Goal: Information Seeking & Learning: Learn about a topic

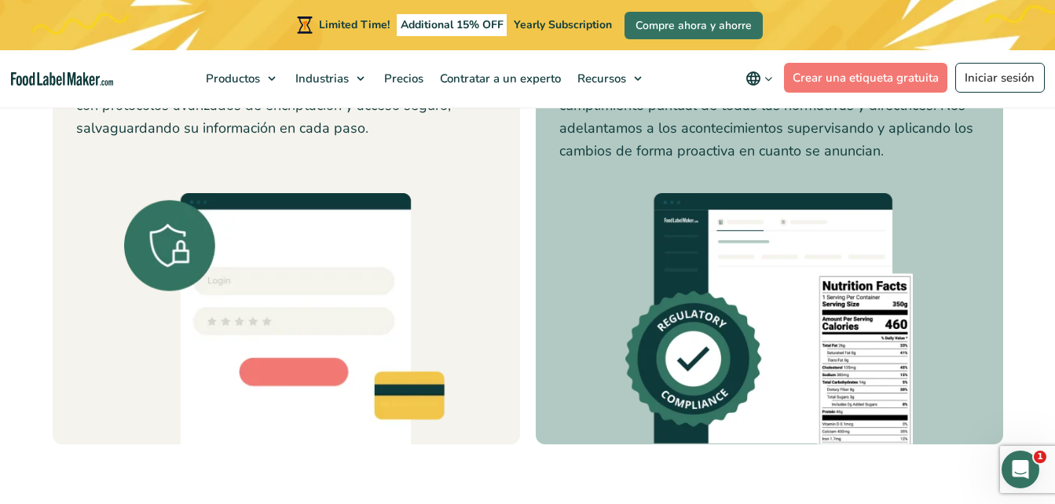
scroll to position [4712, 0]
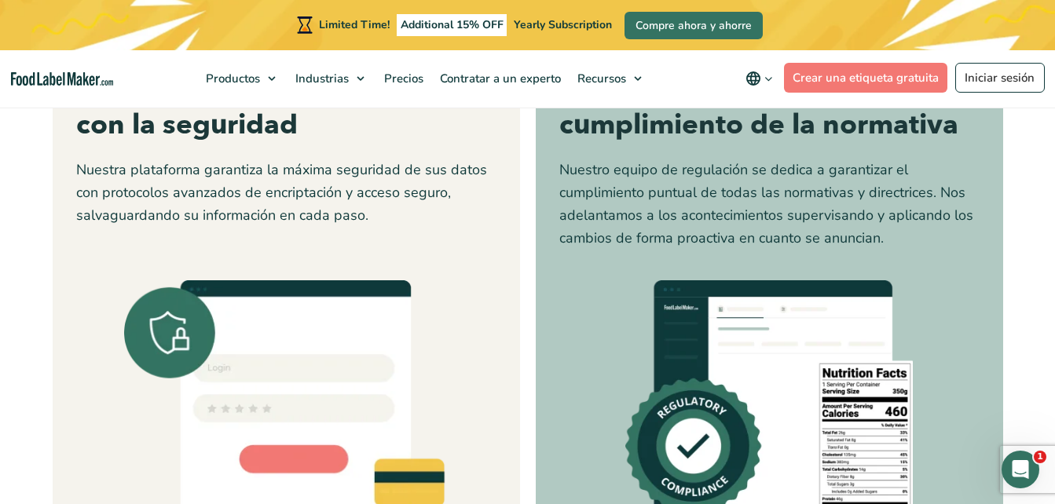
click at [595, 327] on div "Dedicados a garantizar el cumplimiento de la normativa Nuestro equipo de regula…" at bounding box center [769, 301] width 420 height 460
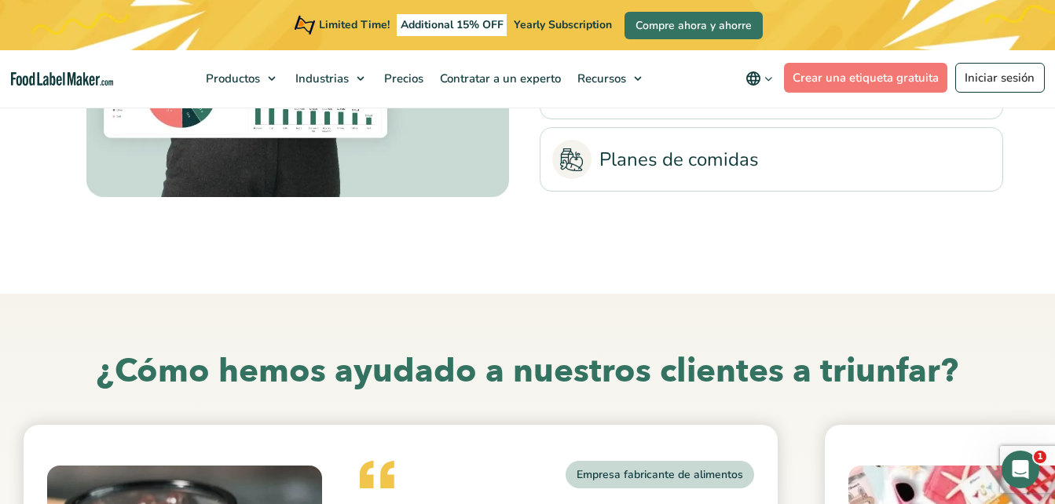
scroll to position [3769, 0]
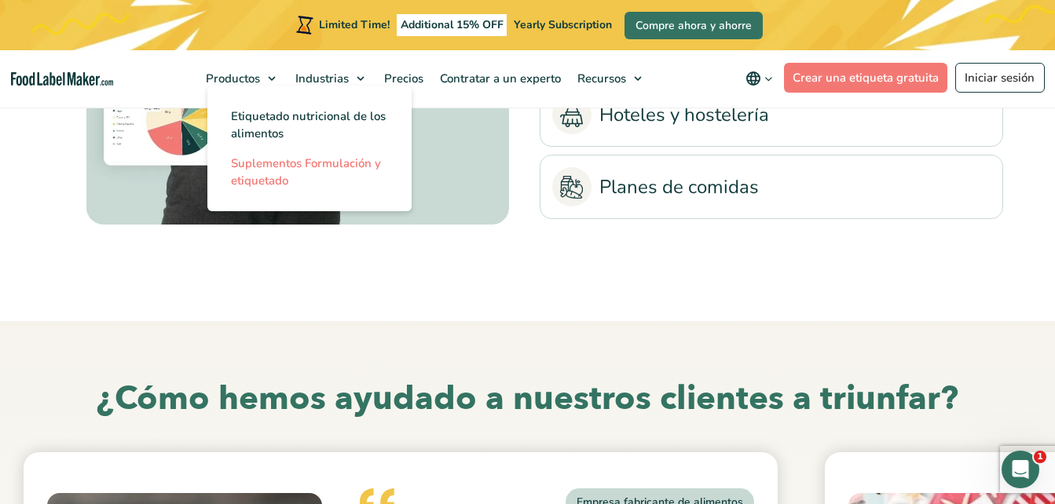
click at [290, 174] on span "Suplementos Formulación y etiquetado" at bounding box center [306, 171] width 150 height 33
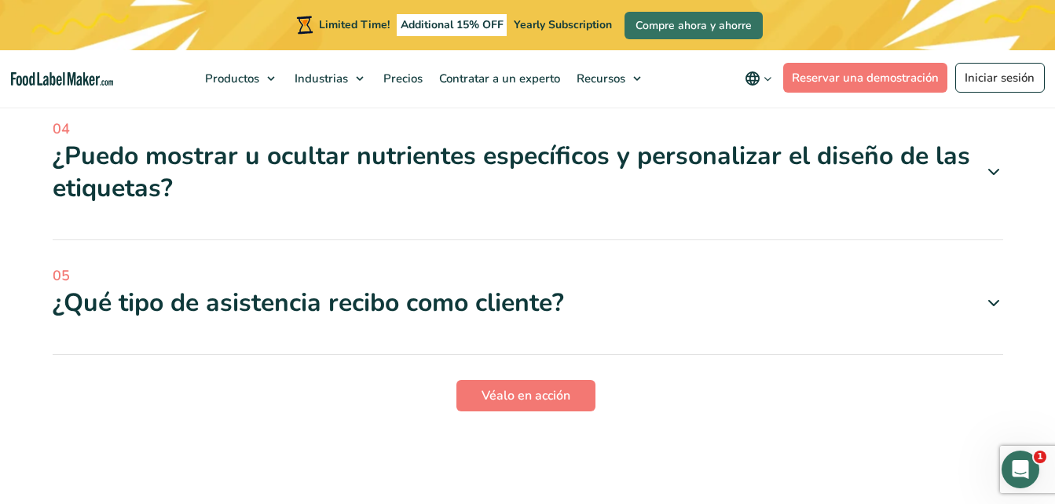
scroll to position [4398, 0]
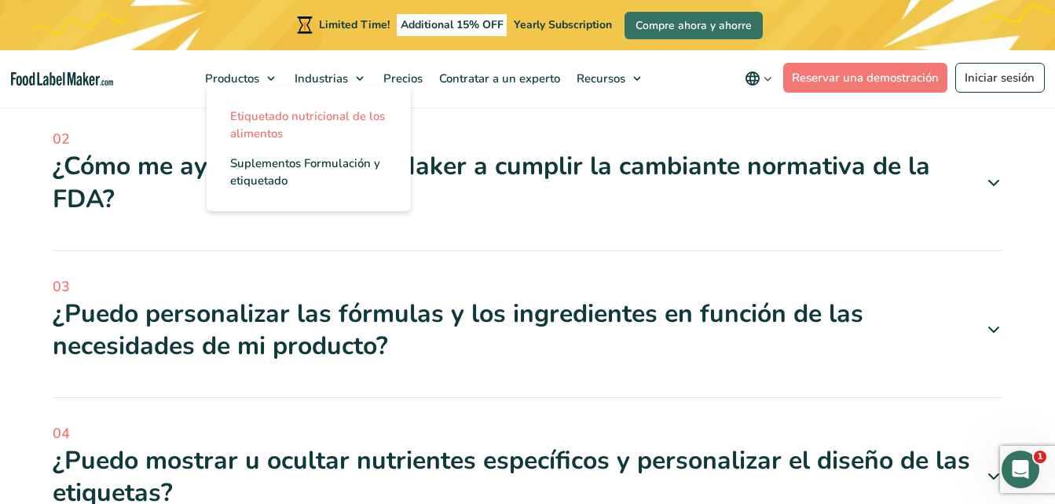
click at [295, 128] on span "Etiquetado nutricional de los alimentos" at bounding box center [307, 124] width 155 height 33
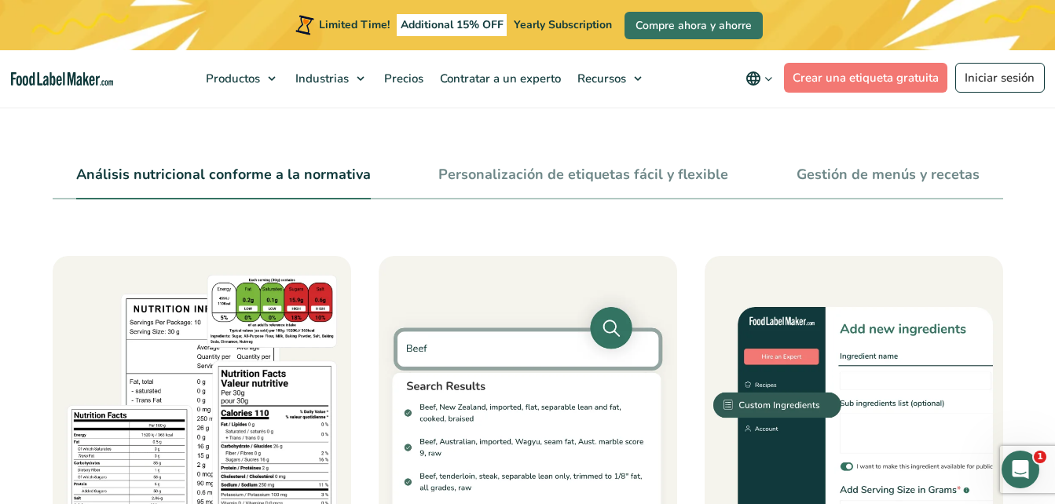
scroll to position [550, 0]
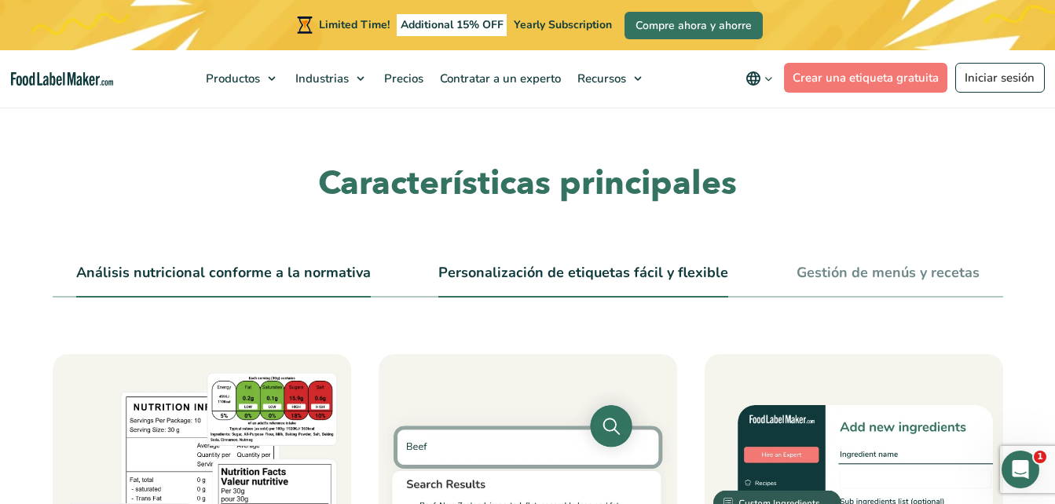
click at [592, 281] on link "Personalización de etiquetas fácil y flexible" at bounding box center [583, 273] width 290 height 17
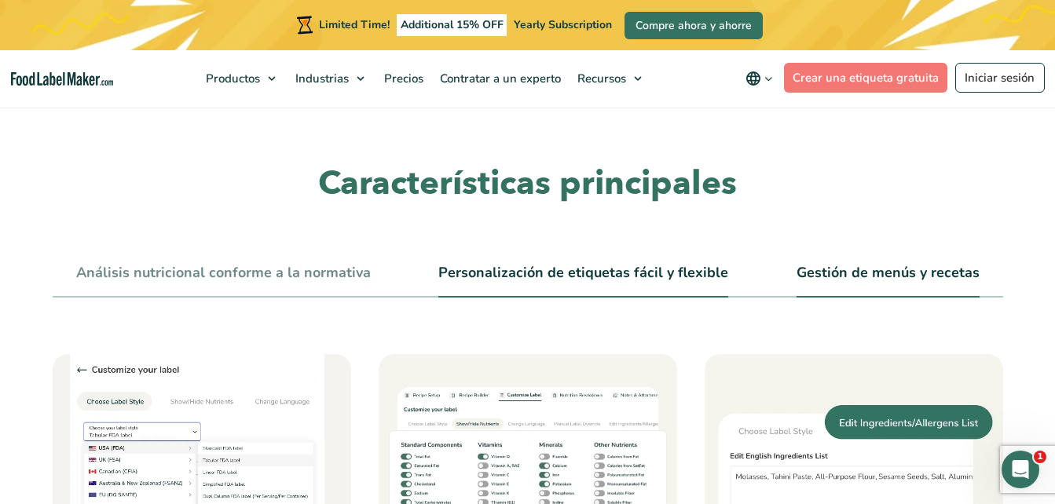
click at [836, 265] on link "Gestión de menús y recetas" at bounding box center [887, 273] width 183 height 17
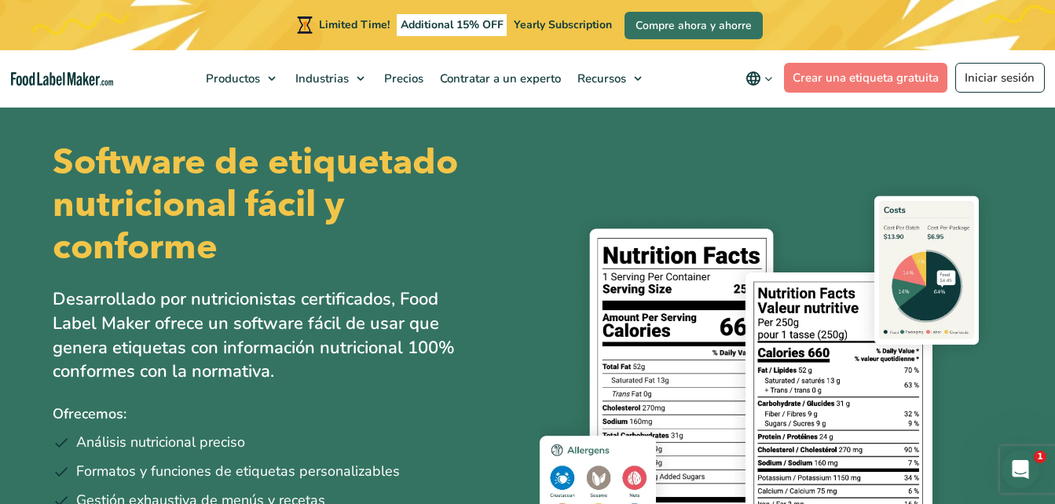
scroll to position [0, 0]
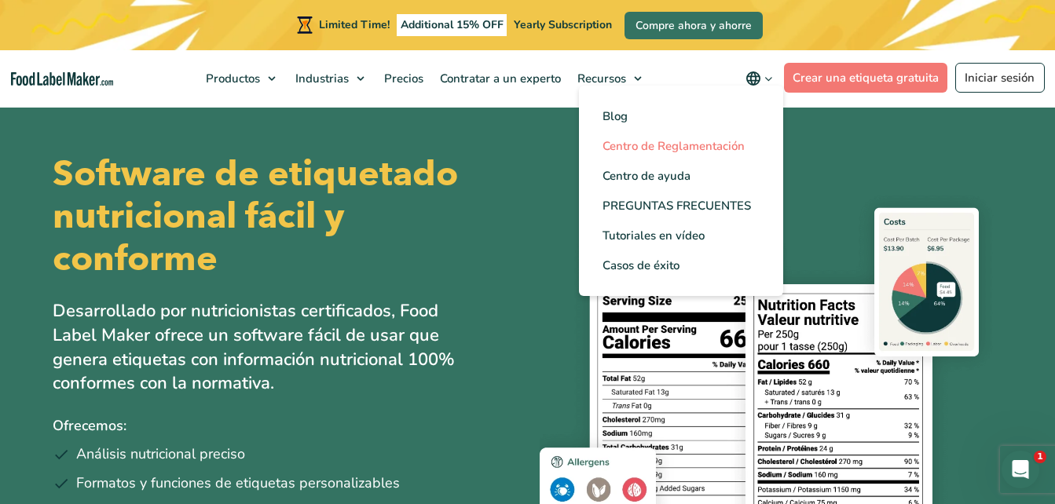
click at [678, 148] on span "Centro de Reglamentación" at bounding box center [673, 146] width 142 height 16
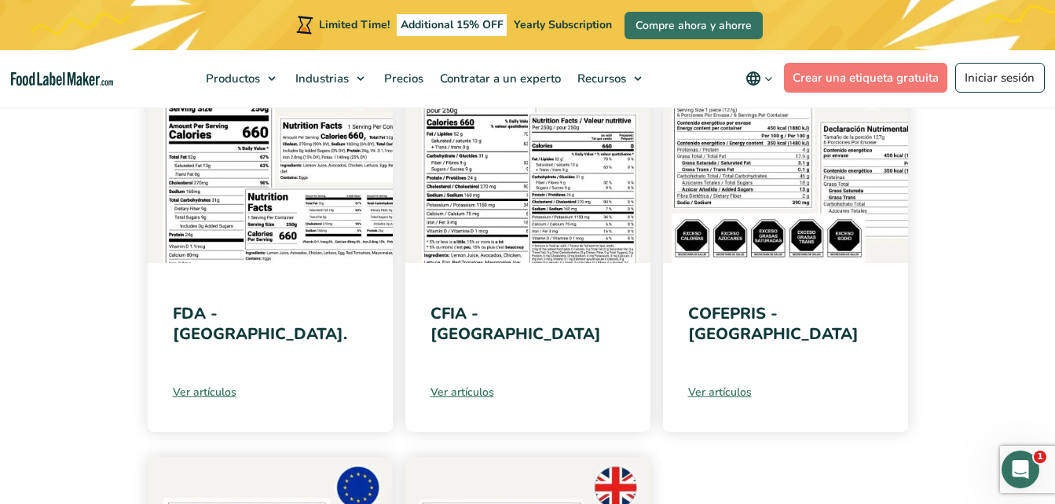
scroll to position [314, 0]
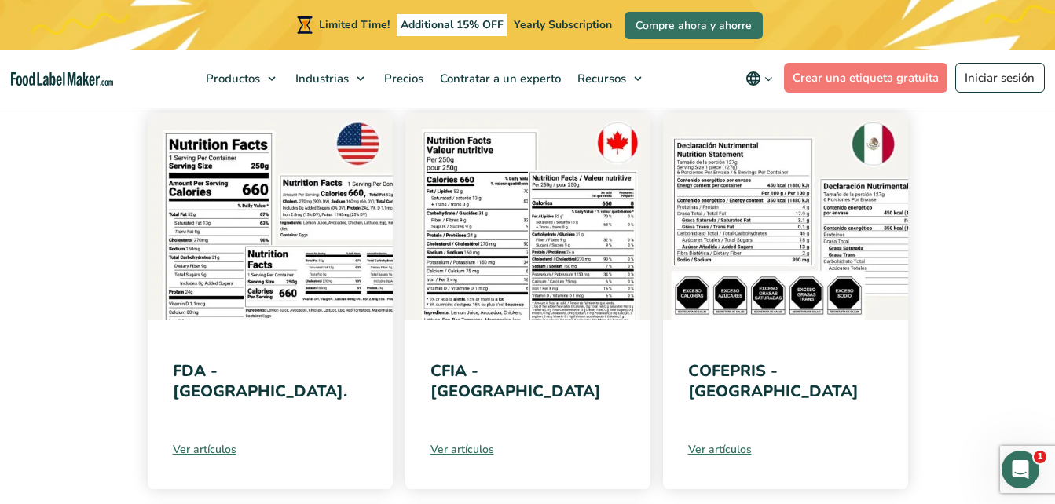
click at [725, 232] on img at bounding box center [785, 216] width 245 height 207
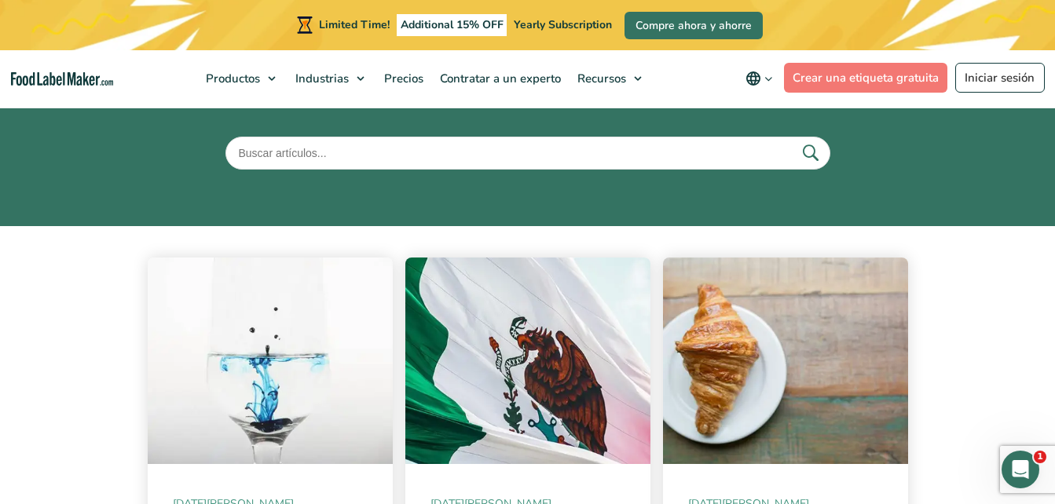
scroll to position [157, 0]
